Goal: Transaction & Acquisition: Purchase product/service

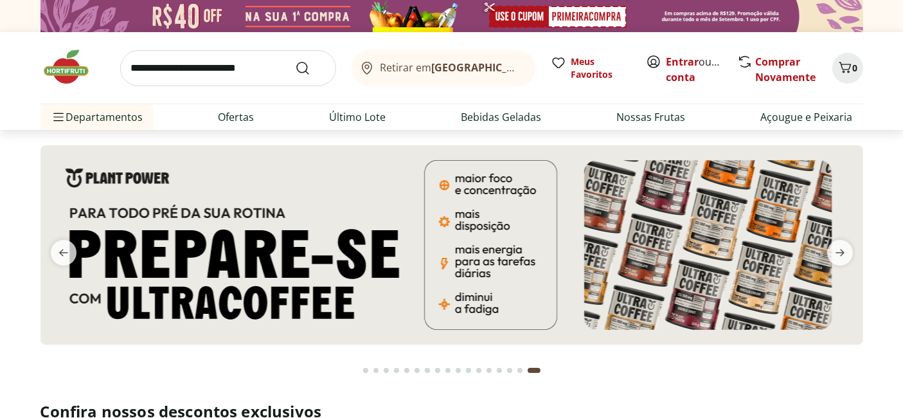
click at [364, 366] on button "Go to page 1 from fs-carousel" at bounding box center [365, 370] width 10 height 31
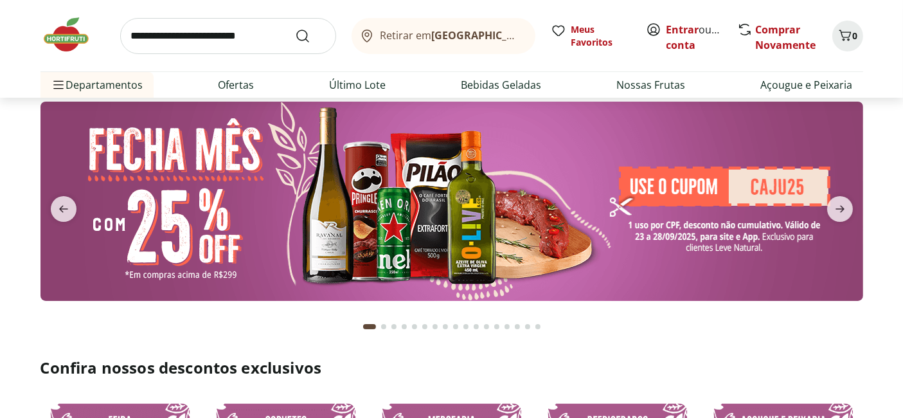
scroll to position [39, 0]
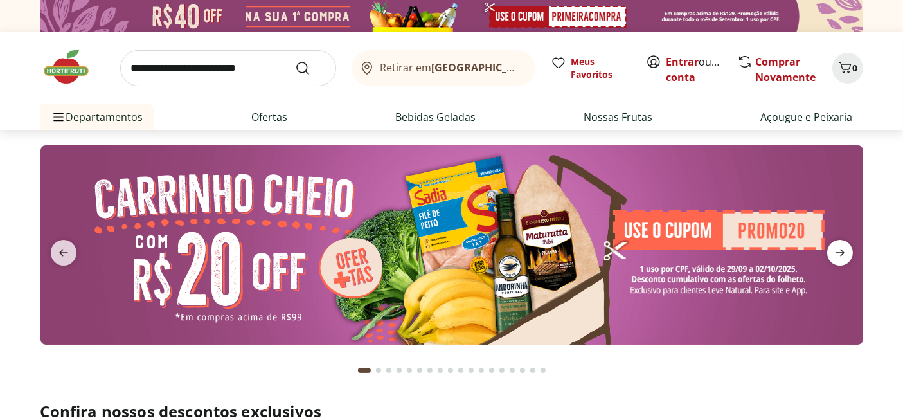
click at [838, 252] on icon "next" at bounding box center [839, 252] width 9 height 7
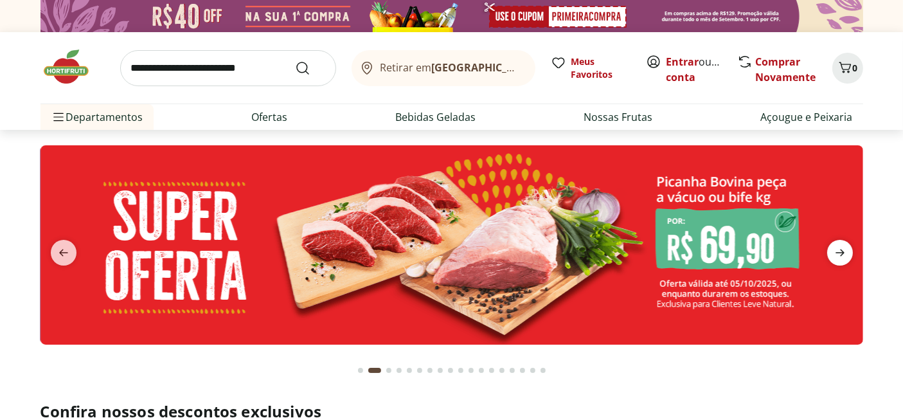
click at [838, 252] on icon "next" at bounding box center [839, 252] width 9 height 7
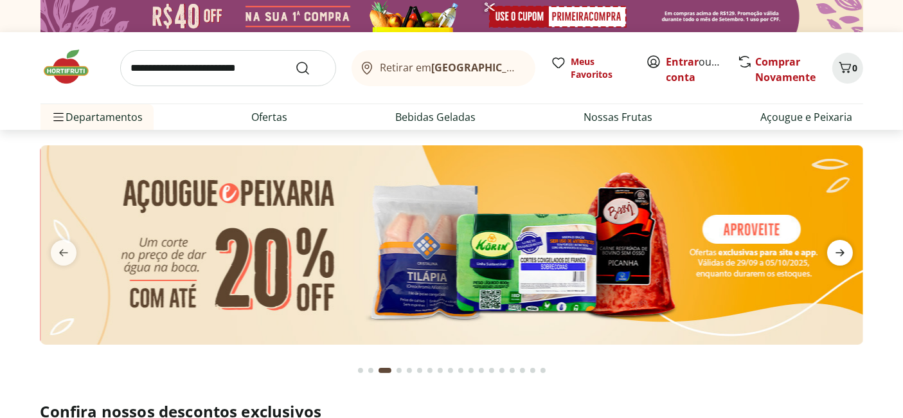
click at [838, 252] on icon "next" at bounding box center [839, 252] width 9 height 7
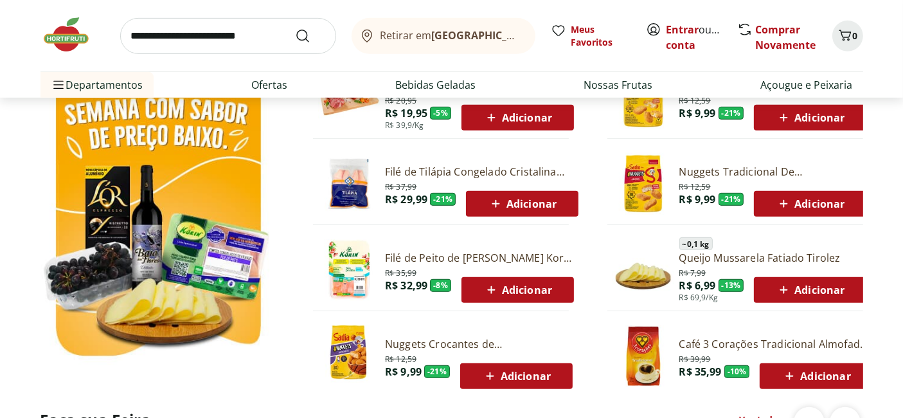
scroll to position [716, 0]
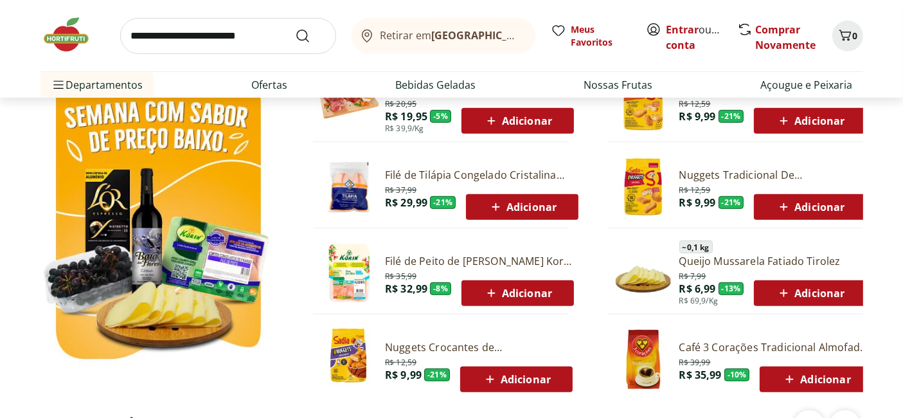
click at [342, 276] on img at bounding box center [349, 273] width 62 height 62
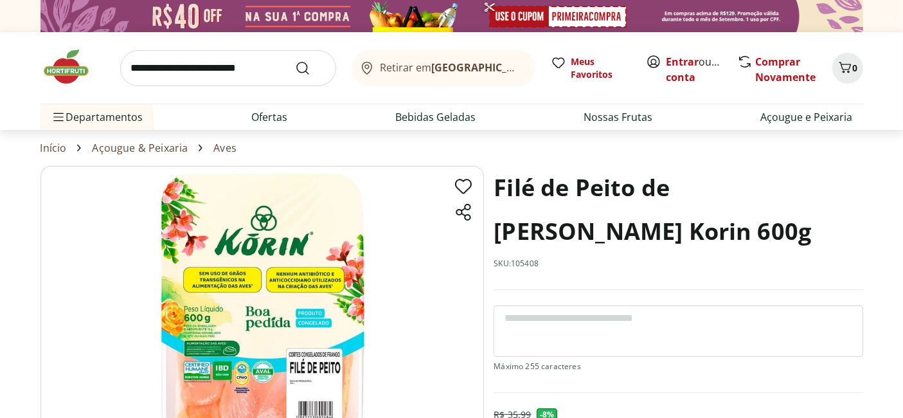
click at [69, 54] on img at bounding box center [72, 67] width 64 height 39
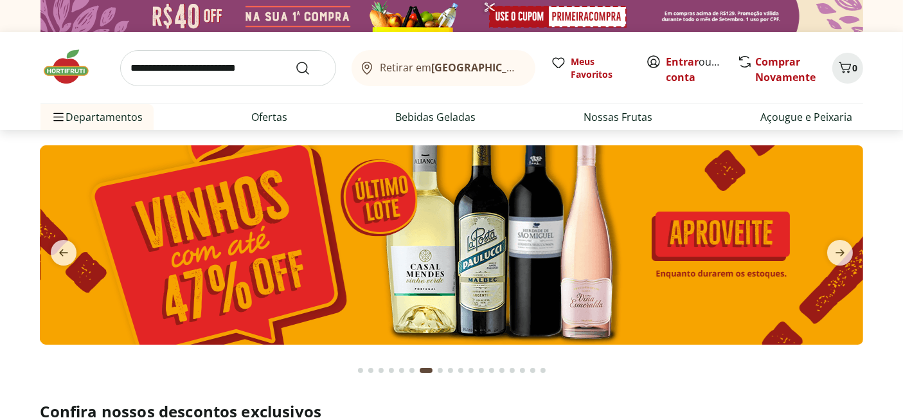
click at [360, 372] on div "Go to page 1 from fs-carousel" at bounding box center [360, 369] width 5 height 5
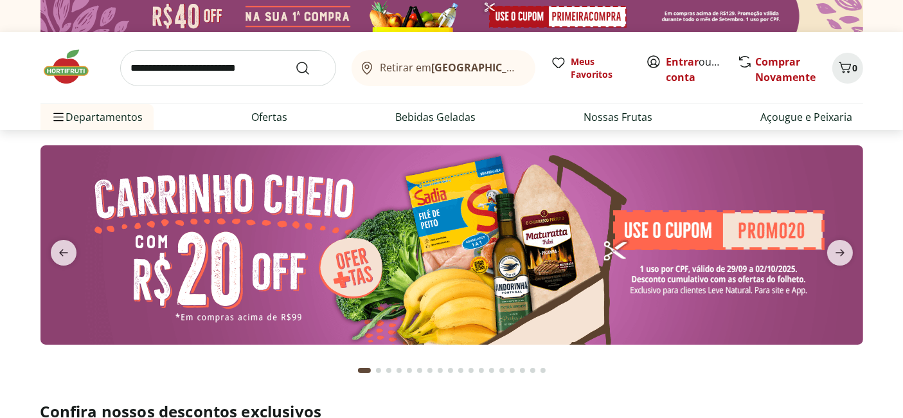
click at [541, 371] on div "Go to page 18 from fs-carousel" at bounding box center [542, 369] width 5 height 5
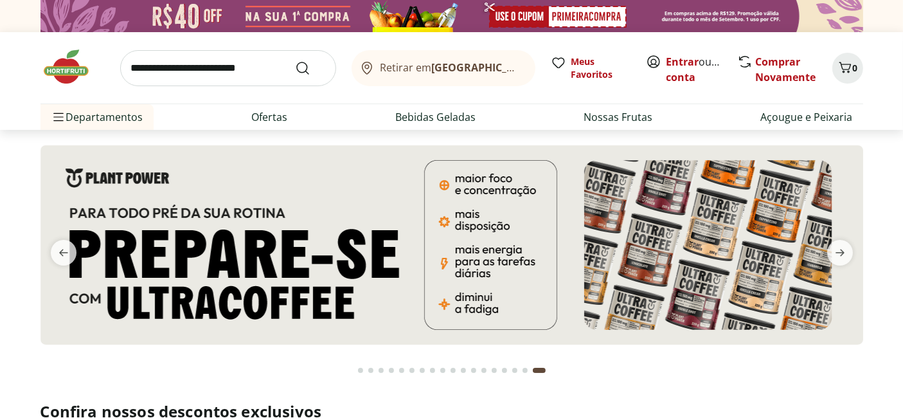
click at [527, 371] on button "Go to page 17 from fs-carousel" at bounding box center [525, 370] width 10 height 31
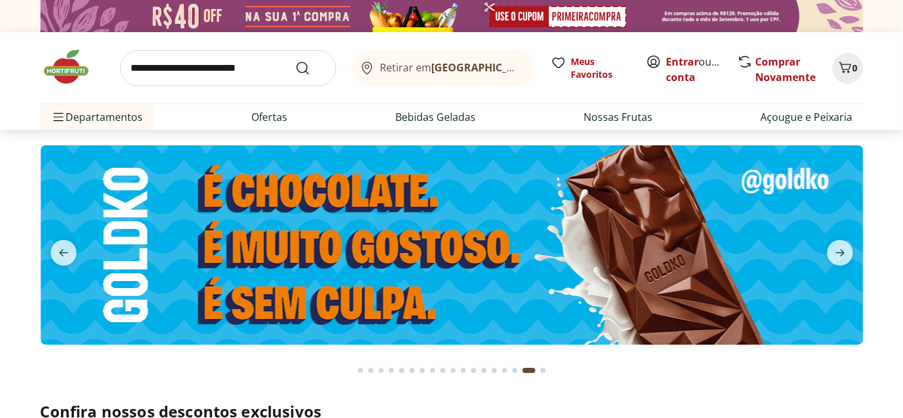
click at [515, 367] on button "Go to page 16 from fs-carousel" at bounding box center [514, 370] width 10 height 31
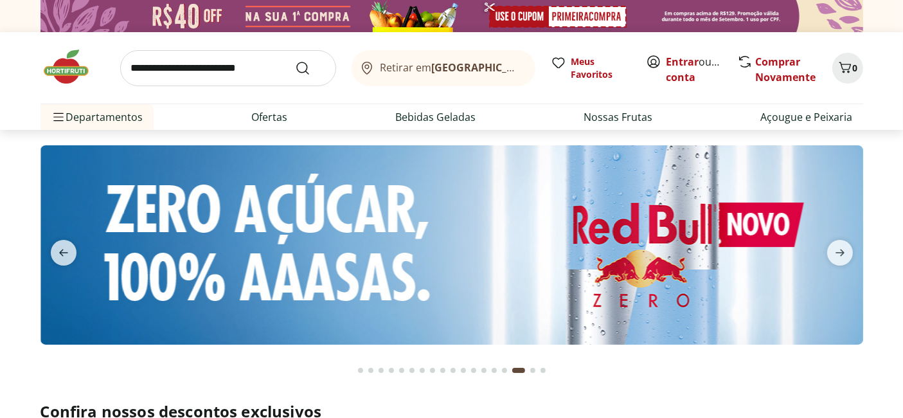
click at [503, 369] on div "Go to page 15 from fs-carousel" at bounding box center [504, 369] width 5 height 5
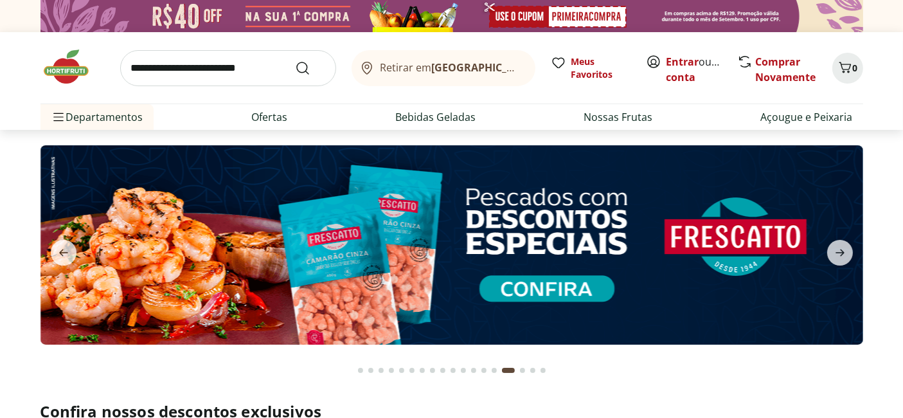
click at [489, 369] on button "Go to page 14 from fs-carousel" at bounding box center [494, 370] width 10 height 31
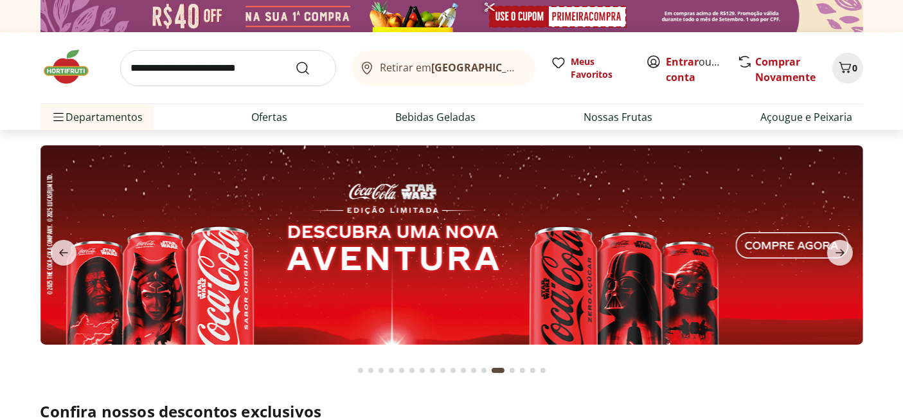
click at [483, 369] on div "Go to page 13 from fs-carousel" at bounding box center [483, 369] width 5 height 5
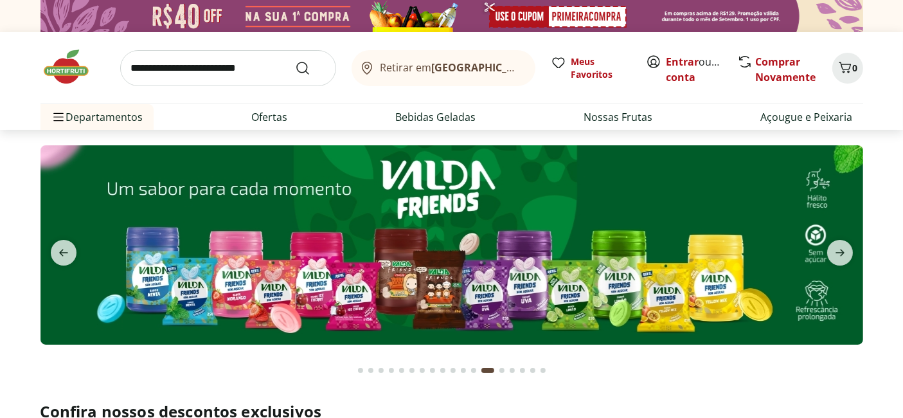
click at [475, 367] on button "Go to page 12 from fs-carousel" at bounding box center [473, 370] width 10 height 31
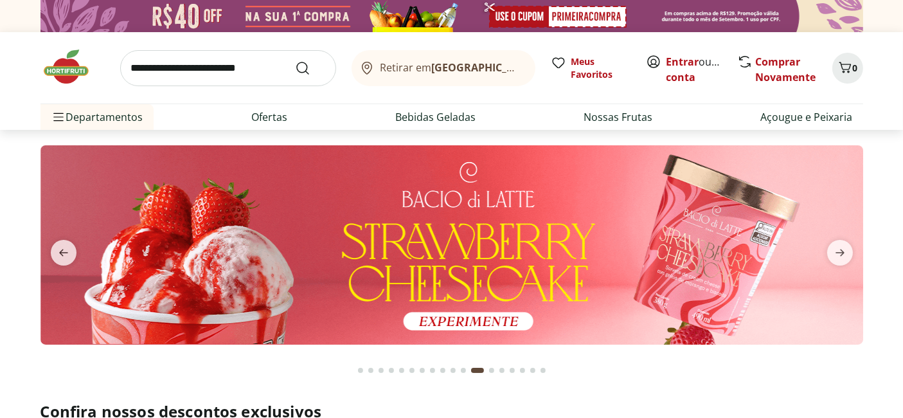
click at [462, 367] on div "Go to page 11 from fs-carousel" at bounding box center [463, 369] width 5 height 5
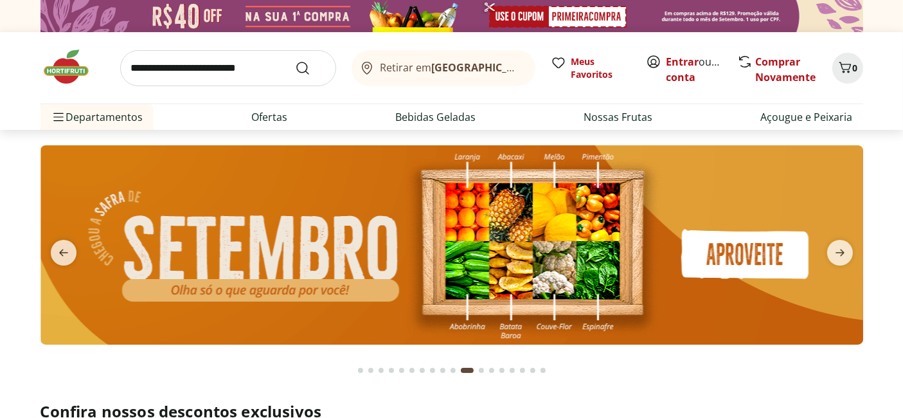
click at [452, 367] on div "Go to page 10 from fs-carousel" at bounding box center [452, 369] width 5 height 5
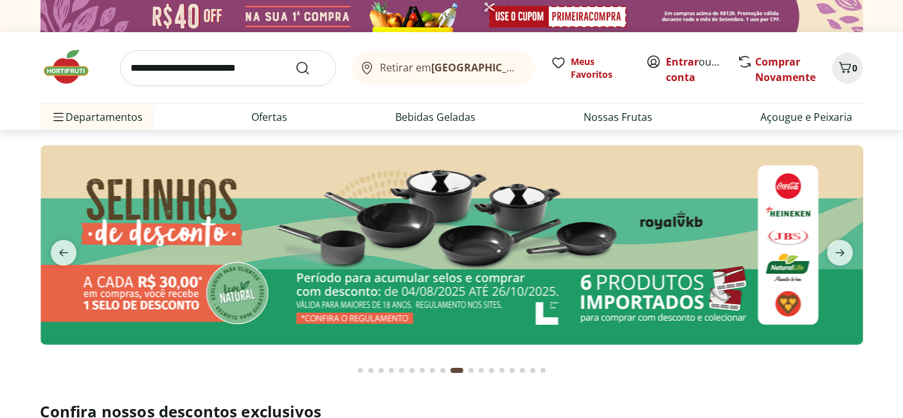
click at [442, 369] on div "Go to page 9 from fs-carousel" at bounding box center [442, 369] width 5 height 5
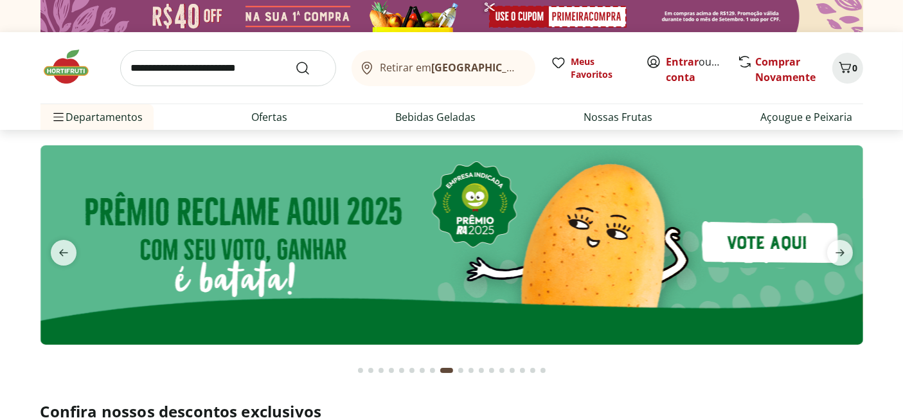
click at [432, 370] on div "Go to page 8 from fs-carousel" at bounding box center [432, 369] width 5 height 5
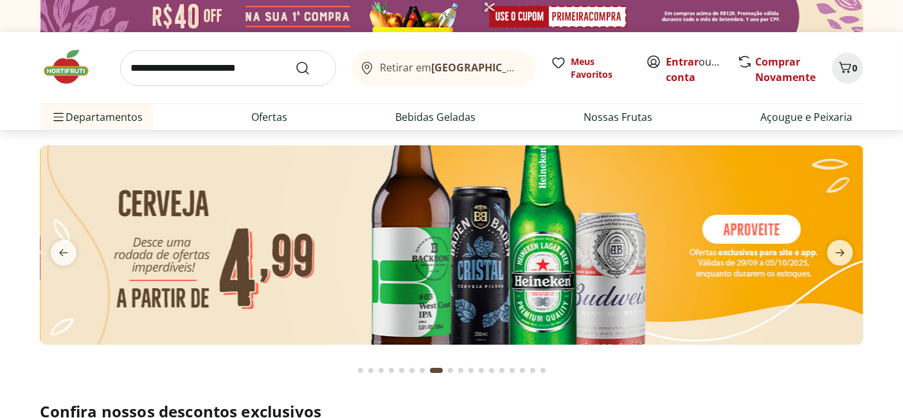
click at [544, 374] on button "Go to page 18 from fs-carousel" at bounding box center [543, 370] width 10 height 31
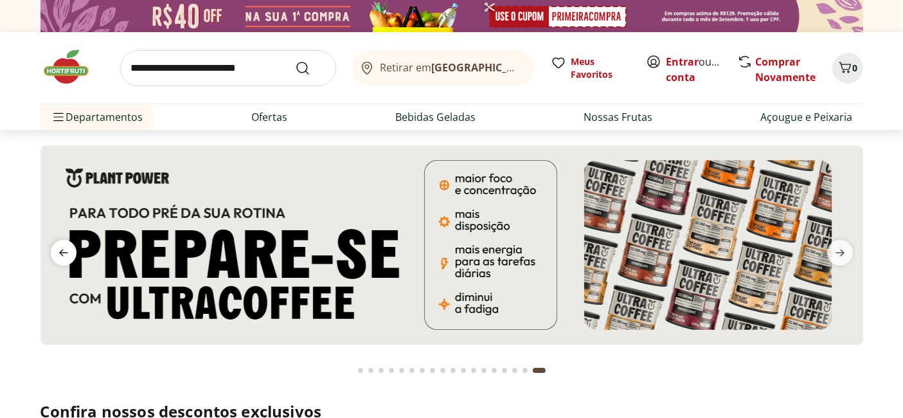
click at [66, 255] on icon "previous" at bounding box center [63, 252] width 15 height 15
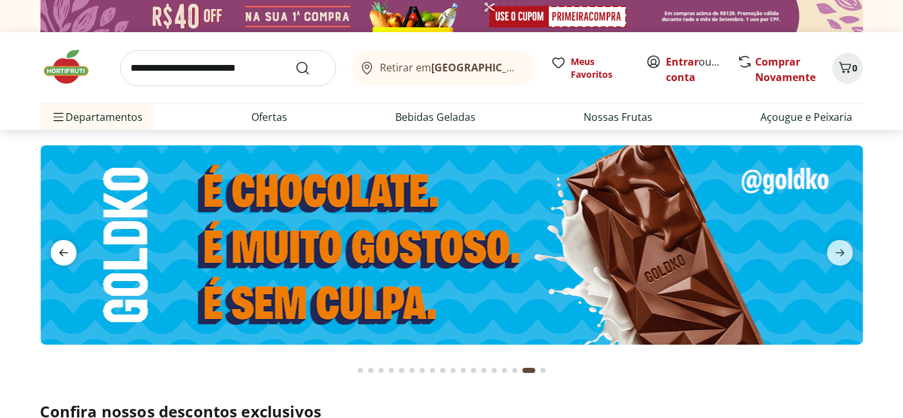
click at [66, 255] on icon "previous" at bounding box center [63, 252] width 15 height 15
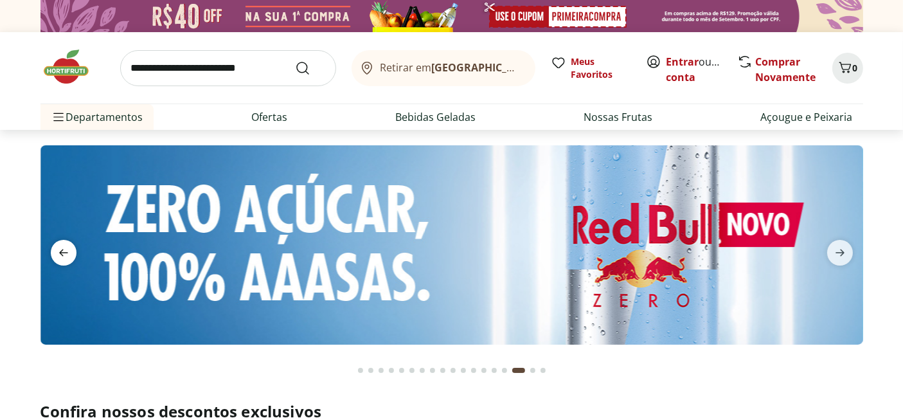
click at [66, 255] on icon "previous" at bounding box center [63, 252] width 15 height 15
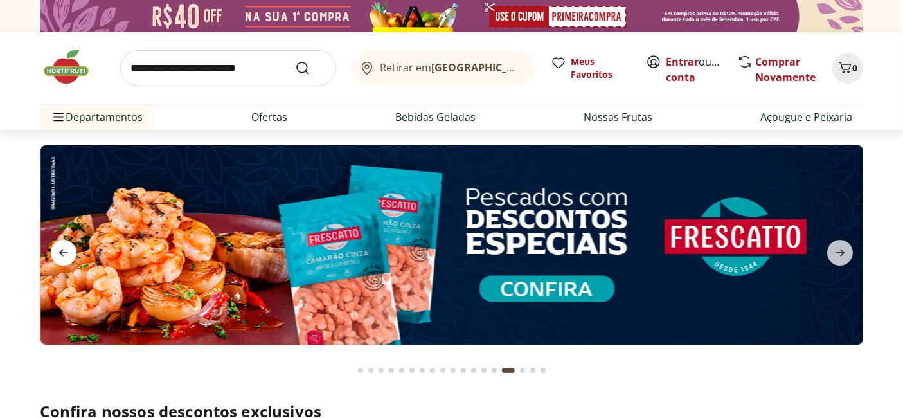
click at [66, 255] on icon "previous" at bounding box center [63, 252] width 15 height 15
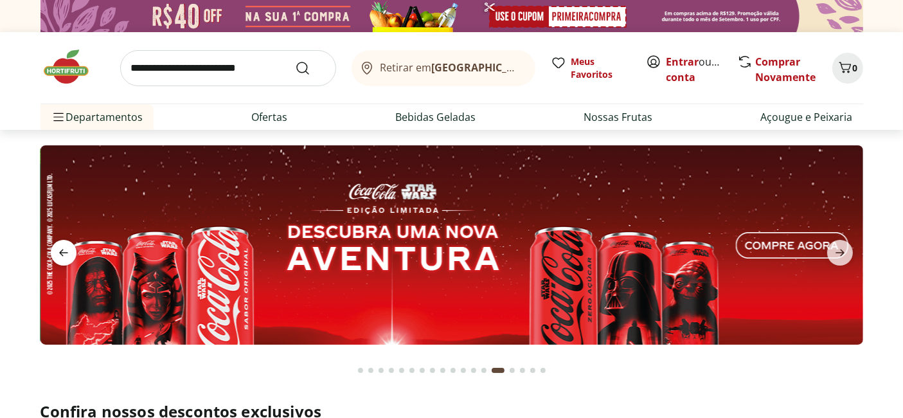
click at [66, 255] on icon "previous" at bounding box center [63, 252] width 15 height 15
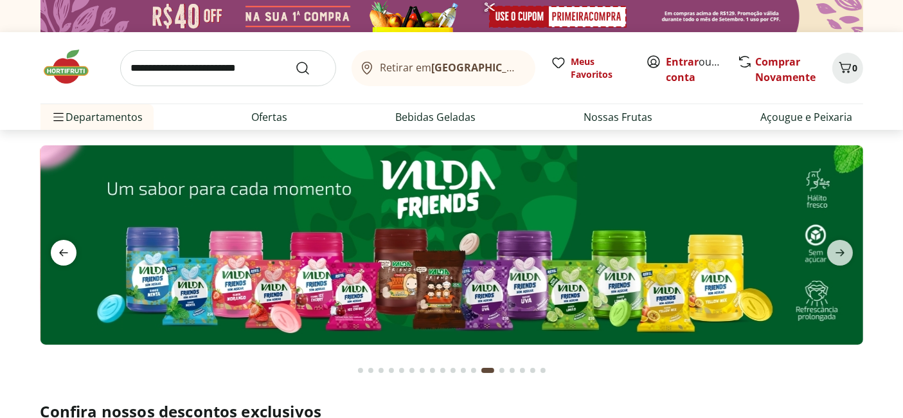
click at [66, 255] on icon "previous" at bounding box center [63, 252] width 15 height 15
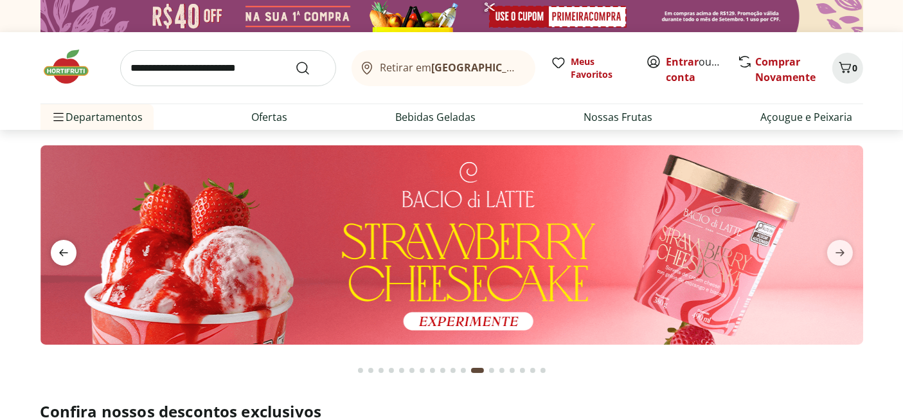
click at [66, 255] on icon "previous" at bounding box center [63, 252] width 15 height 15
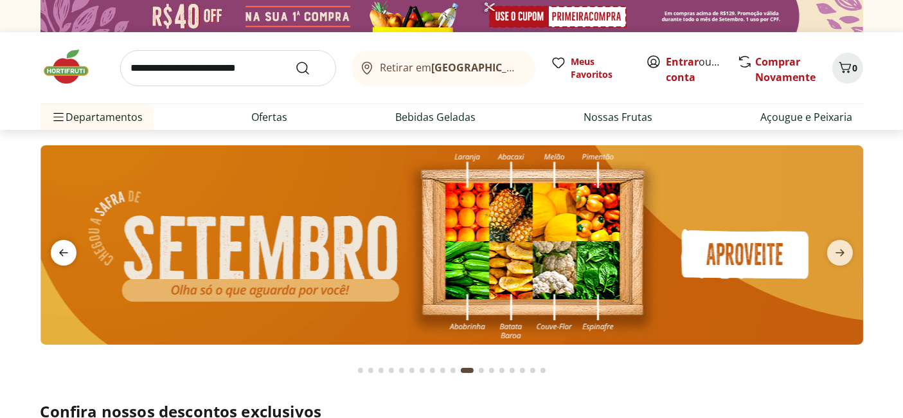
click at [66, 255] on icon "previous" at bounding box center [63, 252] width 15 height 15
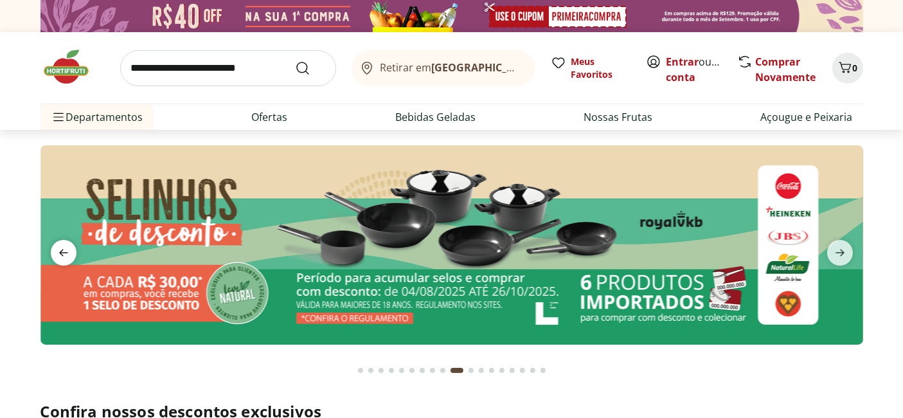
click at [66, 255] on icon "previous" at bounding box center [63, 252] width 15 height 15
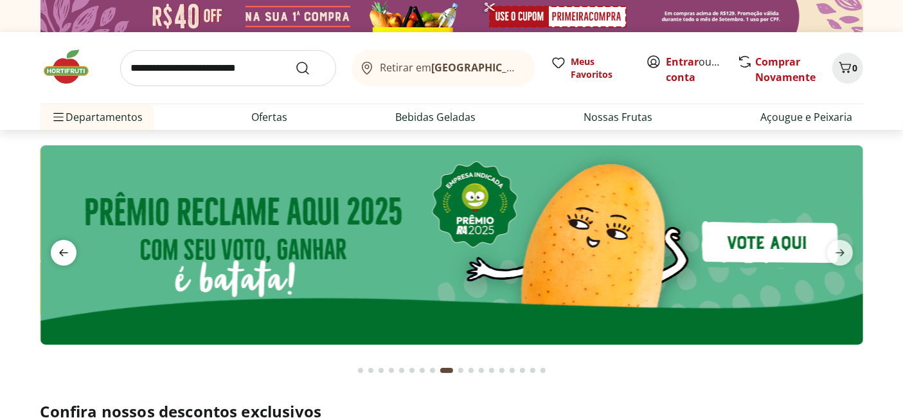
click at [66, 255] on icon "previous" at bounding box center [63, 252] width 15 height 15
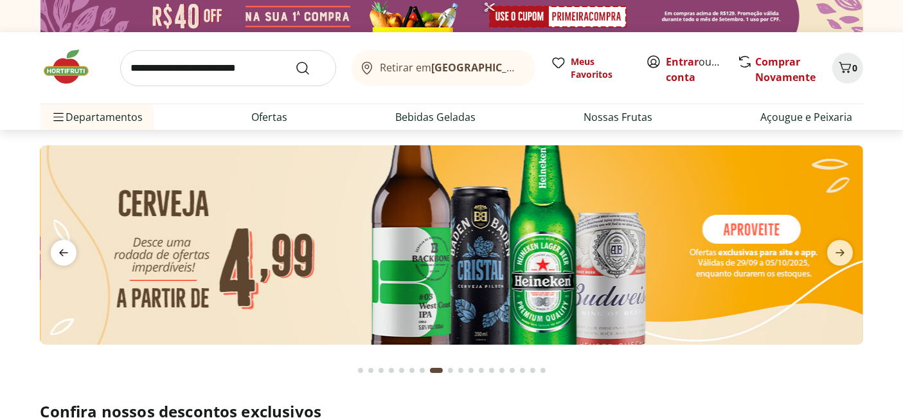
click at [66, 255] on icon "previous" at bounding box center [63, 252] width 15 height 15
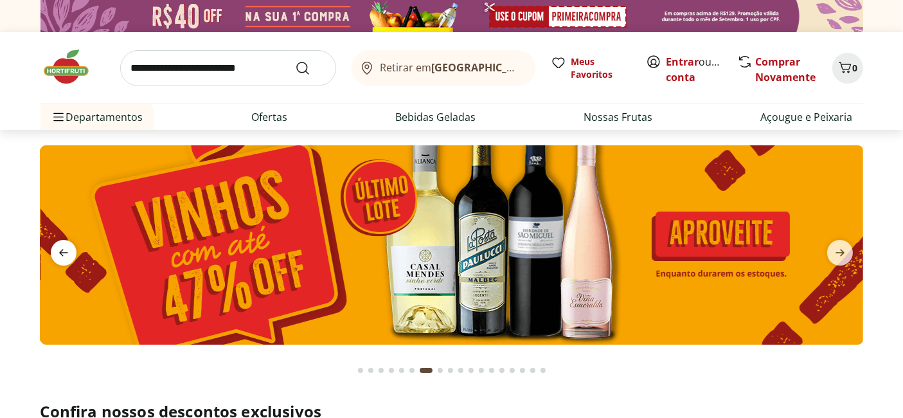
click at [66, 255] on icon "previous" at bounding box center [63, 252] width 15 height 15
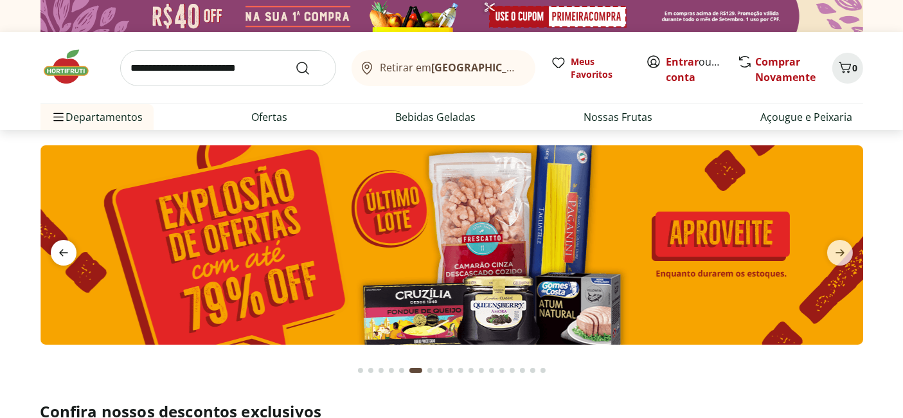
click at [66, 255] on icon "previous" at bounding box center [63, 252] width 15 height 15
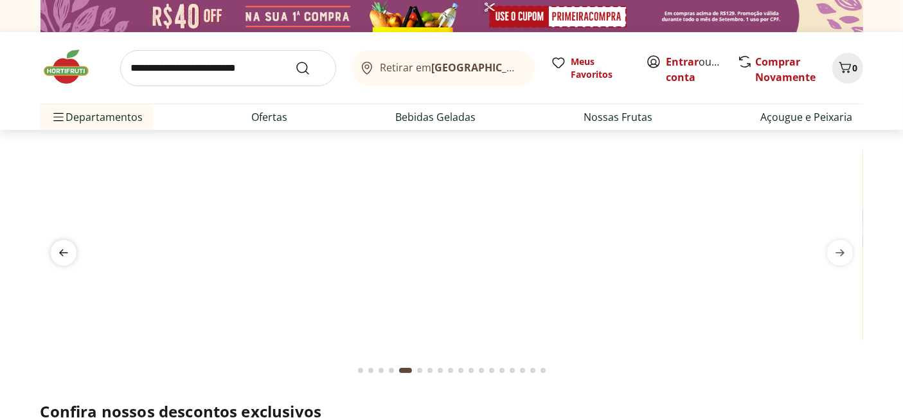
click at [66, 255] on icon "previous" at bounding box center [63, 252] width 15 height 15
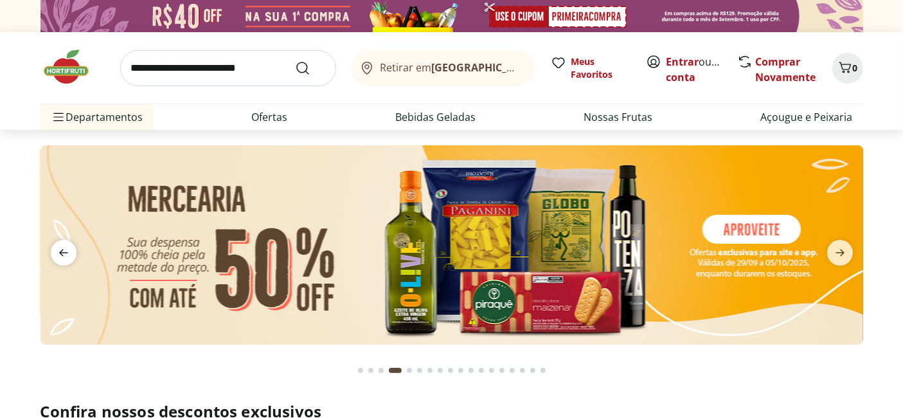
click at [66, 255] on icon "previous" at bounding box center [63, 252] width 15 height 15
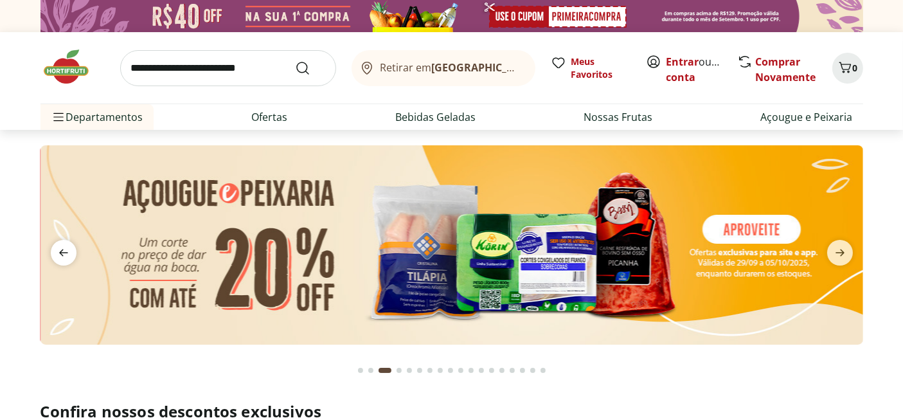
click at [66, 255] on icon "previous" at bounding box center [63, 252] width 15 height 15
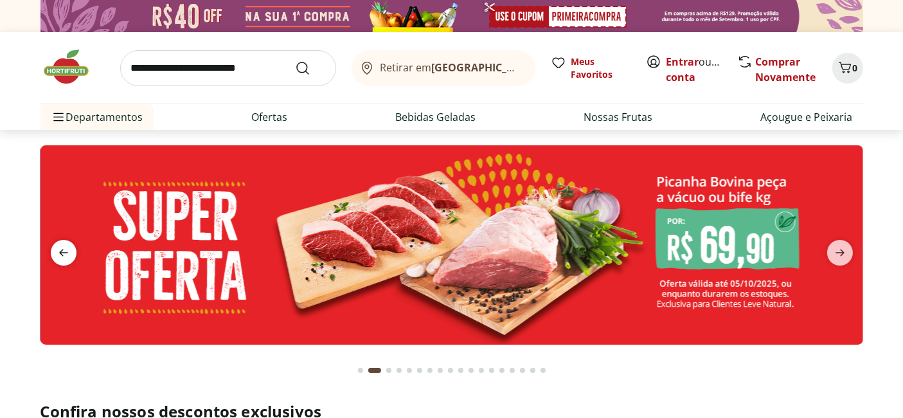
click at [66, 255] on icon "previous" at bounding box center [63, 252] width 15 height 15
